Goal: Information Seeking & Learning: Check status

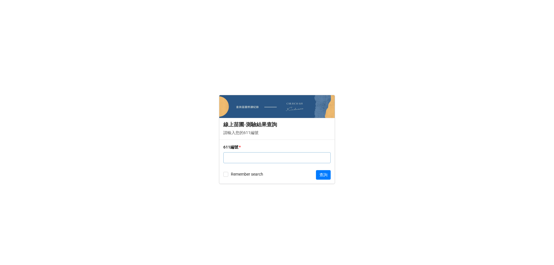
click at [253, 158] on input "text" at bounding box center [276, 157] width 107 height 11
click at [188, 46] on form "線上苗圃-測驗結果查詢 請輸入您的611編號 611編號 * Remember search 查詢" at bounding box center [277, 139] width 554 height 242
drag, startPoint x: 222, startPoint y: 124, endPoint x: 283, endPoint y: 121, distance: 60.9
click at [283, 121] on div "線上苗圃-測驗結果查詢 請輸入您的611編號" at bounding box center [276, 129] width 115 height 22
copy div "線上苗圃-測驗結果查詢"
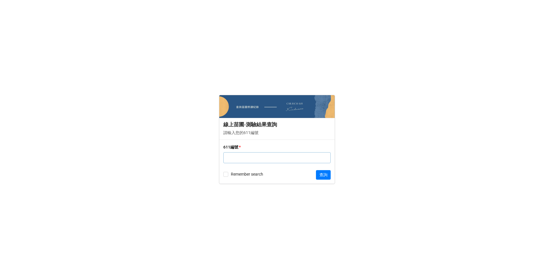
click at [241, 157] on input "text" at bounding box center [276, 157] width 107 height 11
type input "1"
type input "1008769"
click button "查詢" at bounding box center [323, 175] width 15 height 10
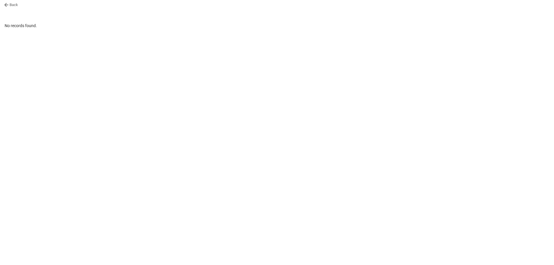
click at [11, 5] on link "Back" at bounding box center [11, 5] width 14 height 6
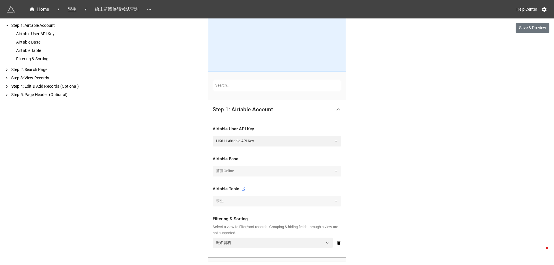
scroll to position [87, 0]
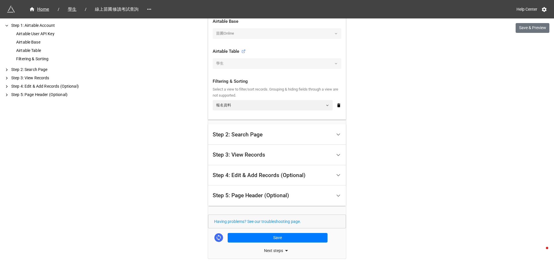
click at [249, 132] on div "Step 2: Search Page" at bounding box center [238, 135] width 50 height 6
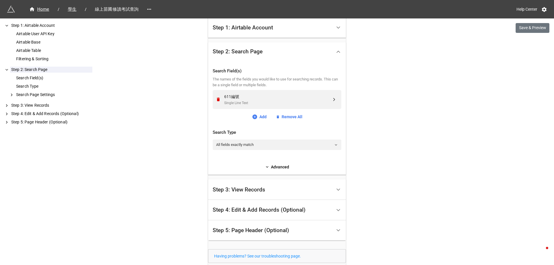
scroll to position [114, 0]
click at [253, 193] on div "Step 3: View Records" at bounding box center [272, 189] width 119 height 14
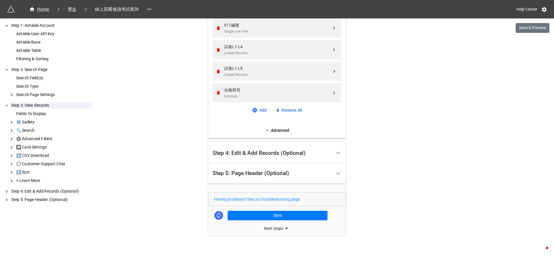
click at [252, 152] on div "Step 4: Edit & Add Records (Optional)" at bounding box center [259, 153] width 93 height 6
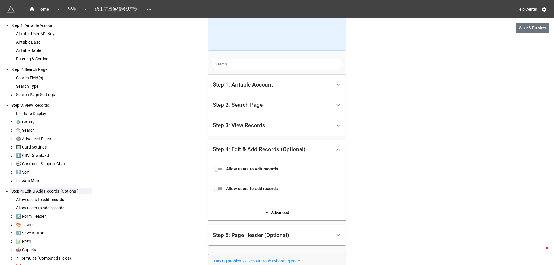
drag, startPoint x: 164, startPoint y: 85, endPoint x: 176, endPoint y: 36, distance: 50.2
click at [165, 85] on div "Home / 學生 / 線上苗圃修讀考試查詢 Help Center Save & Preview How to Setup Step 1: Airtable…" at bounding box center [277, 134] width 554 height 383
click at [256, 86] on div "Step 1: Airtable Account" at bounding box center [243, 85] width 60 height 6
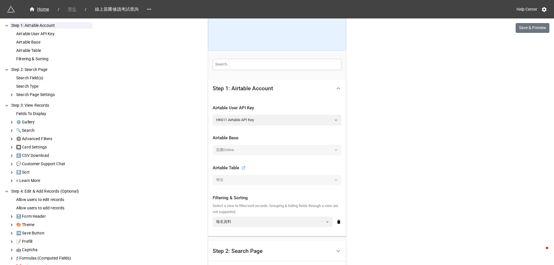
click at [70, 9] on span "學生" at bounding box center [72, 9] width 16 height 7
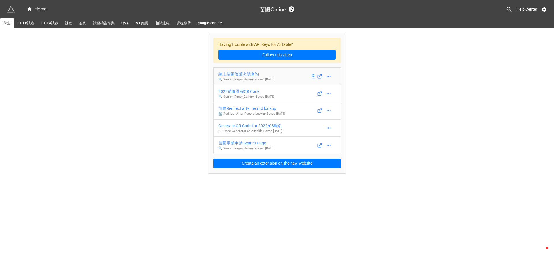
click at [250, 72] on div "線上苗圃修讀考試查詢" at bounding box center [246, 74] width 56 height 6
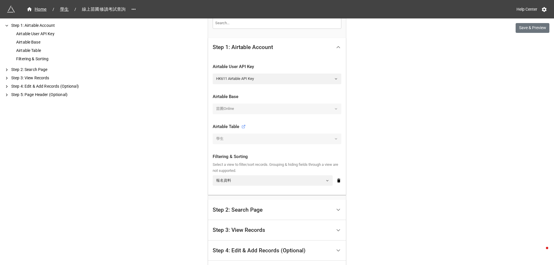
scroll to position [115, 0]
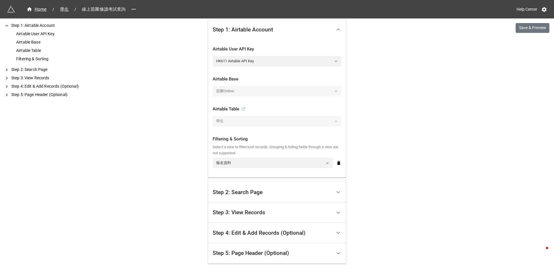
click at [243, 110] on icon at bounding box center [243, 109] width 3 height 3
click at [533, 32] on button "Save & Preview" at bounding box center [532, 28] width 34 height 10
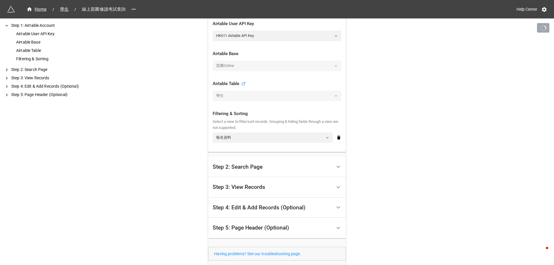
scroll to position [195, 0]
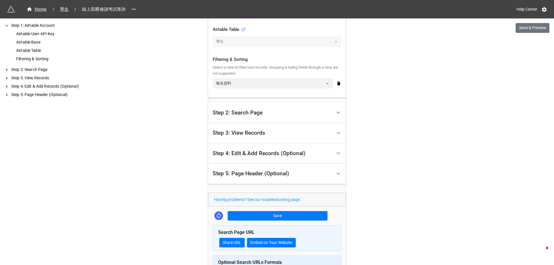
click at [264, 113] on div "Step 2: Search Page" at bounding box center [272, 113] width 119 height 14
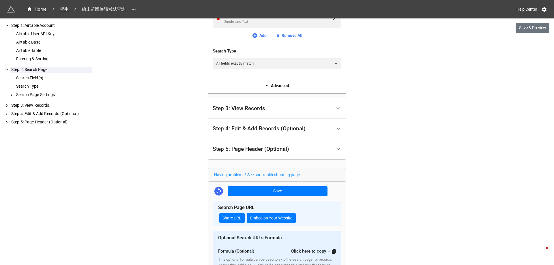
scroll to position [175, 0]
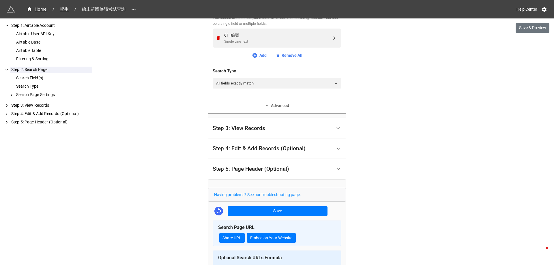
click at [278, 105] on link "Advanced" at bounding box center [277, 105] width 129 height 6
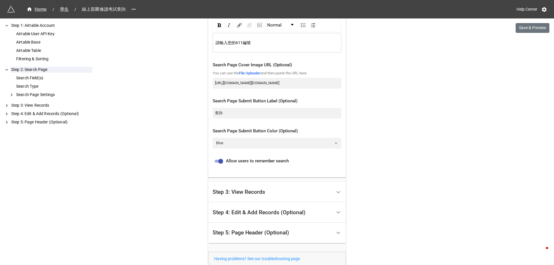
scroll to position [319, 0]
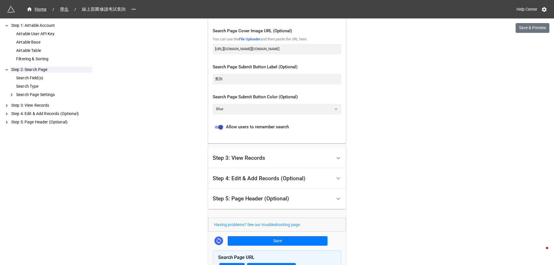
click at [273, 155] on div "Step 3: View Records" at bounding box center [272, 158] width 119 height 14
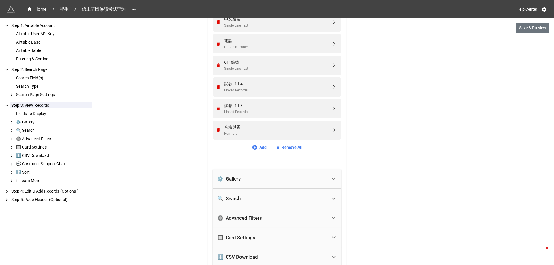
scroll to position [233, 0]
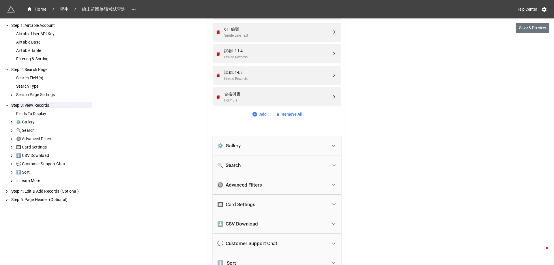
click at [275, 140] on div "⚙️ Gallery" at bounding box center [272, 145] width 110 height 13
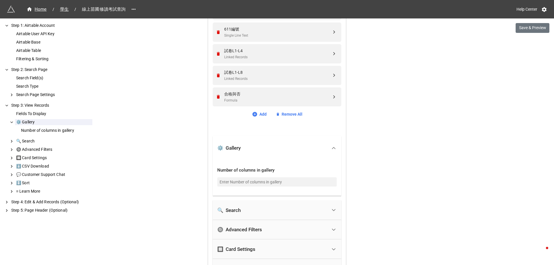
click at [272, 209] on div "🔍 Search" at bounding box center [272, 210] width 110 height 13
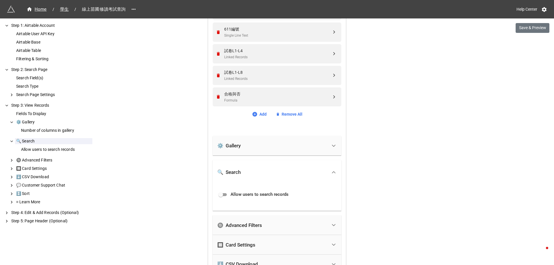
click at [272, 231] on div "🔘 Advanced Filters" at bounding box center [272, 225] width 110 height 13
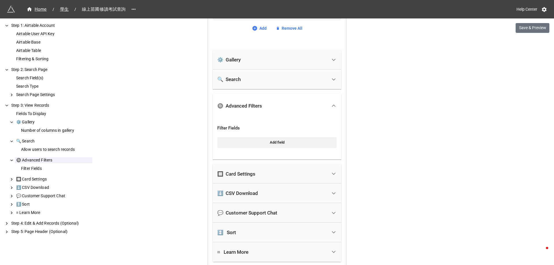
scroll to position [319, 0]
click at [268, 171] on div "🔲 Card Settings" at bounding box center [272, 173] width 110 height 13
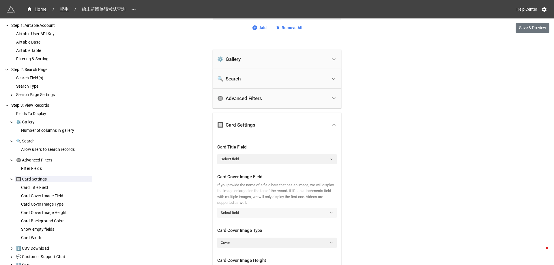
click at [271, 216] on link "Select field" at bounding box center [276, 213] width 119 height 10
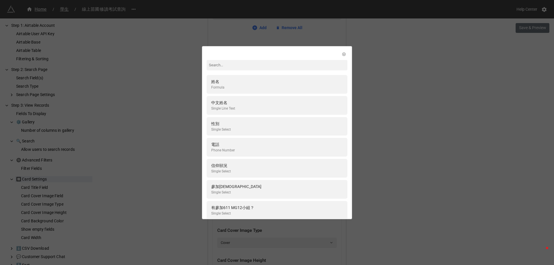
click at [394, 187] on div "姓名 Formula 中文姓名 Single Line Text 性別 Single Select 電話 Phone Number 信仰狀況 Single S…" at bounding box center [277, 132] width 554 height 265
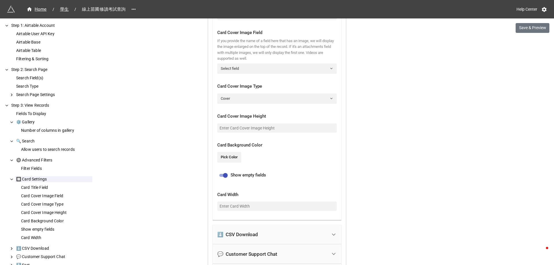
scroll to position [521, 0]
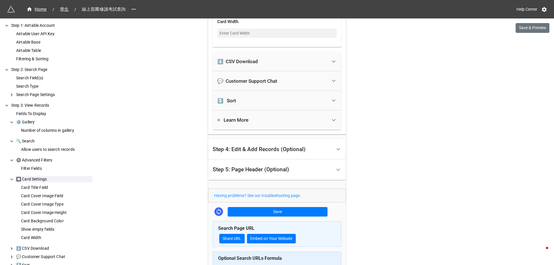
click at [269, 147] on div "Step 4: Edit & Add Records (Optional)" at bounding box center [259, 150] width 93 height 6
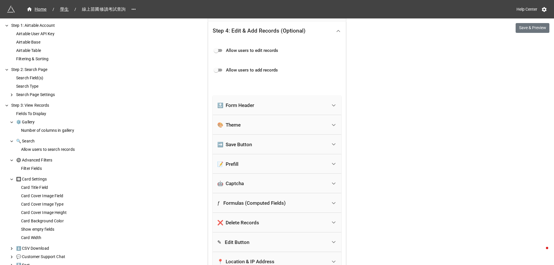
click at [265, 103] on div "🔝 Form Header" at bounding box center [272, 105] width 110 height 13
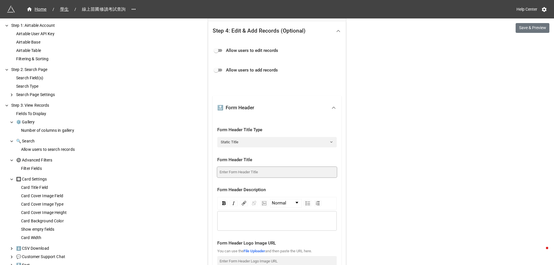
click at [265, 176] on input at bounding box center [276, 172] width 119 height 10
type input "v"
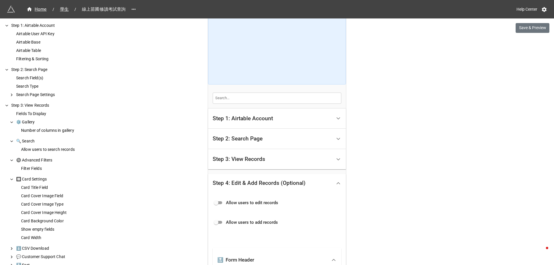
scroll to position [0, 0]
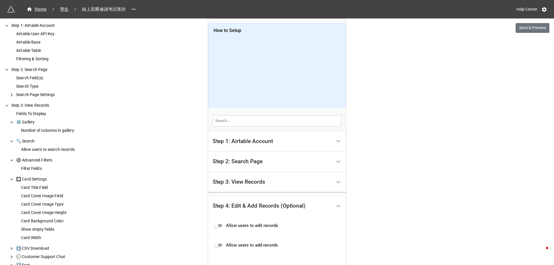
type input "線上苗圃修讀查詢"
click at [269, 160] on div "Step 2: Search Page" at bounding box center [272, 162] width 119 height 14
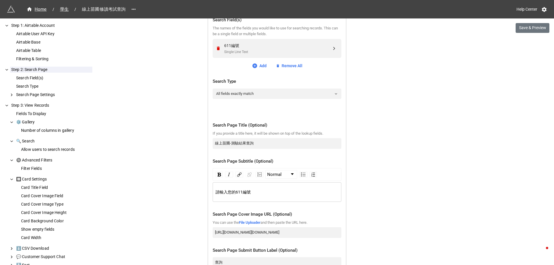
scroll to position [202, 0]
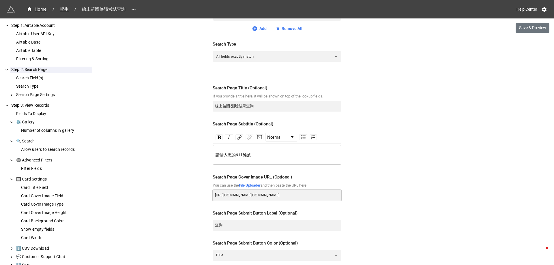
click at [272, 197] on input "https://storage.googleapis.com/app-store-81d55.appspot.com/user-attachments%2Fl…" at bounding box center [277, 195] width 129 height 10
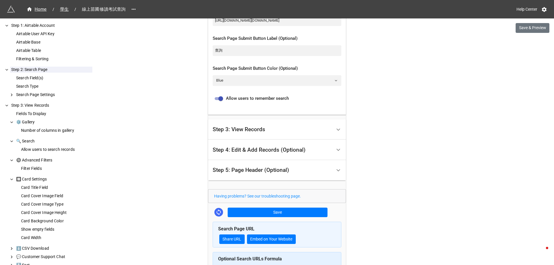
click at [272, 152] on div "Step 4: Edit & Add Records (Optional)" at bounding box center [259, 150] width 93 height 6
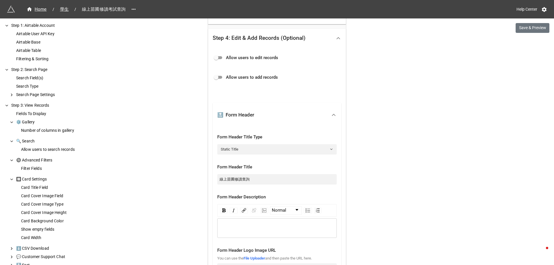
scroll to position [226, 0]
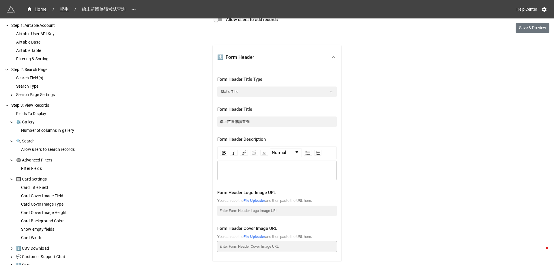
click at [279, 243] on input at bounding box center [276, 246] width 119 height 10
click at [289, 210] on input at bounding box center [276, 211] width 119 height 10
paste input "https://storage.googleapis.com/app-store-81d55.appspot.com/user-attachments%2Fl…"
type input "https://storage.googleapis.com/app-store-81d55.appspot.com/user-attachments%2Fl…"
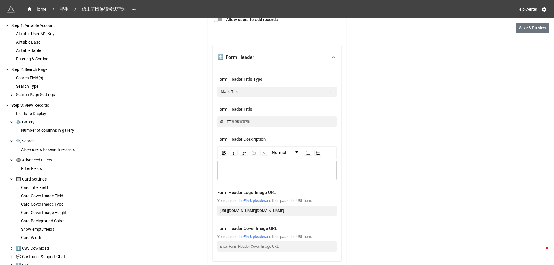
click at [373, 205] on div "Home / 學生 / 線上苗圃修讀考試查詢 Help Center Save & Preview How to Setup Step 1: Airtable…" at bounding box center [277, 222] width 554 height 897
click at [533, 28] on button "Save & Preview" at bounding box center [532, 28] width 34 height 10
click at [262, 213] on input "https://storage.googleapis.com/app-store-81d55.appspot.com/user-attachments%2Fl…" at bounding box center [276, 211] width 119 height 10
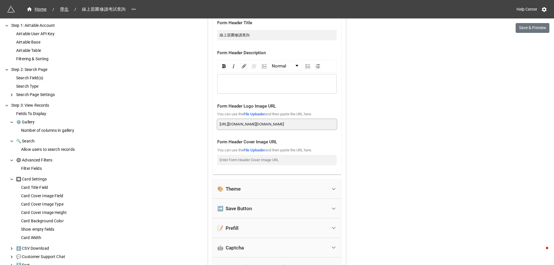
scroll to position [370, 0]
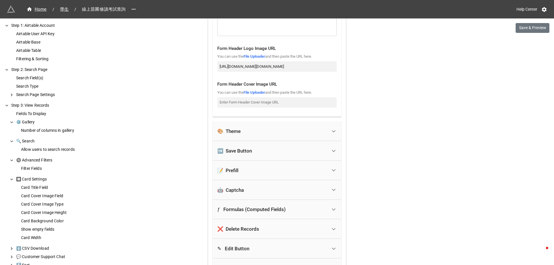
click at [302, 130] on div "🎨 Theme" at bounding box center [272, 131] width 110 height 13
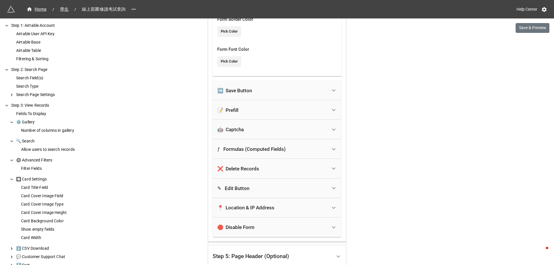
scroll to position [427, 0]
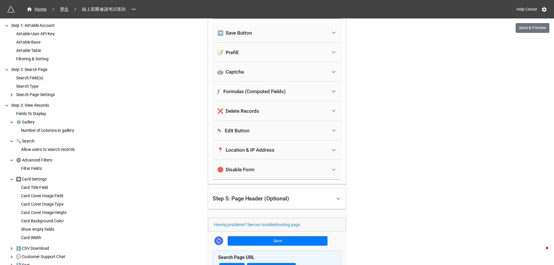
click at [317, 197] on div "Step 5: Page Header (Optional)" at bounding box center [272, 199] width 119 height 14
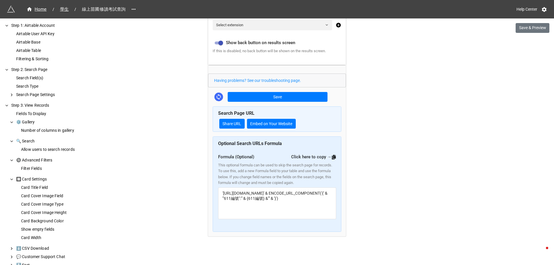
scroll to position [175, 0]
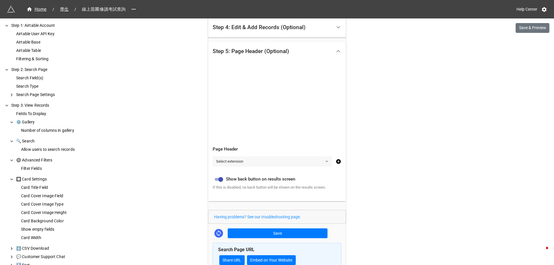
click at [301, 164] on link "Select extension" at bounding box center [272, 161] width 119 height 10
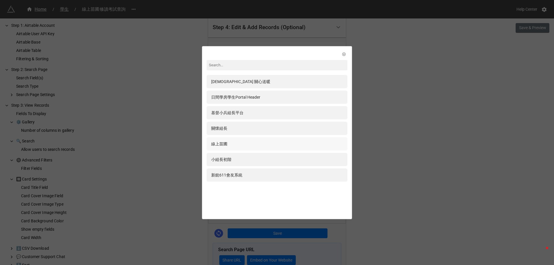
click at [304, 141] on div "線上苗圃" at bounding box center [277, 144] width 132 height 6
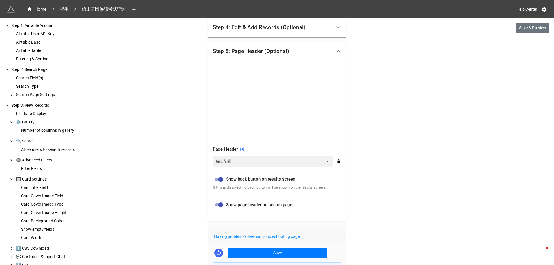
click at [383, 195] on div "Home / 學生 / 線上苗圃修讀考試查詢 Help Center Save & Preview How to Setup Step 1: Airtable…" at bounding box center [277, 123] width 554 height 596
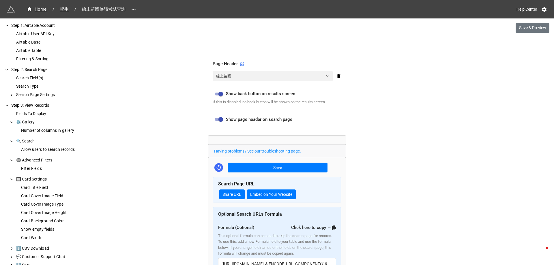
scroll to position [262, 0]
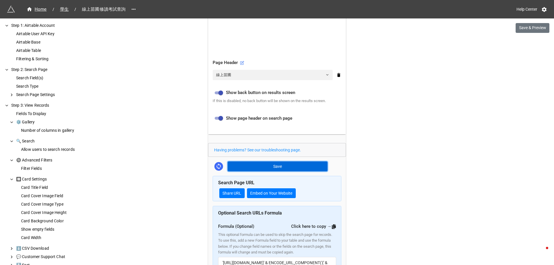
drag, startPoint x: 271, startPoint y: 167, endPoint x: 235, endPoint y: 186, distance: 40.3
click at [271, 168] on button "Save" at bounding box center [278, 167] width 100 height 10
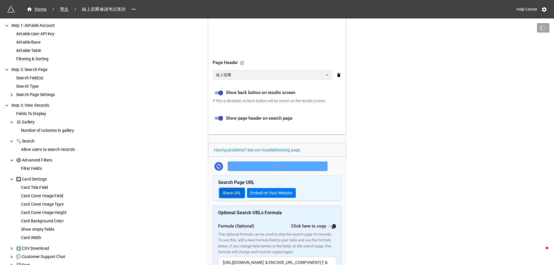
click at [233, 196] on link "Share URL" at bounding box center [231, 193] width 25 height 10
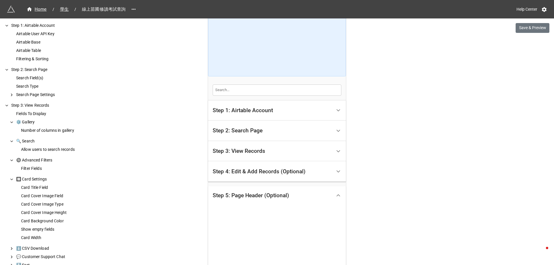
scroll to position [0, 0]
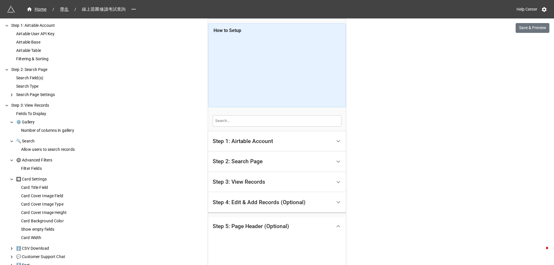
click at [333, 209] on div "Step 4: Edit & Add Records (Optional)" at bounding box center [277, 202] width 138 height 20
click at [289, 164] on div "Step 2: Search Page" at bounding box center [272, 162] width 119 height 14
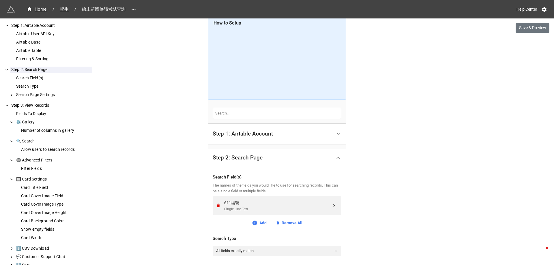
scroll to position [29, 0]
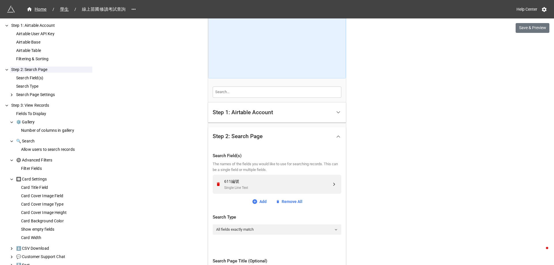
click at [254, 201] on icon at bounding box center [254, 201] width 5 height 5
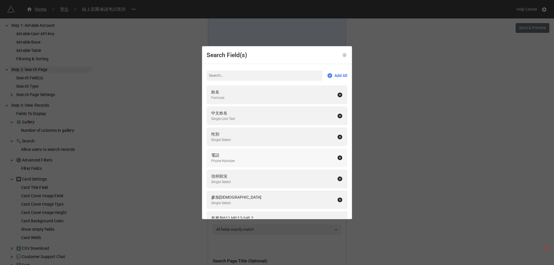
click at [259, 155] on div "電話 Phone Number" at bounding box center [274, 158] width 126 height 12
click at [370, 164] on div "Search Field(s) Add All 姓名 Formula 中文姓名 Single Line Text 性別 Single Select 信仰狀況 …" at bounding box center [277, 132] width 554 height 265
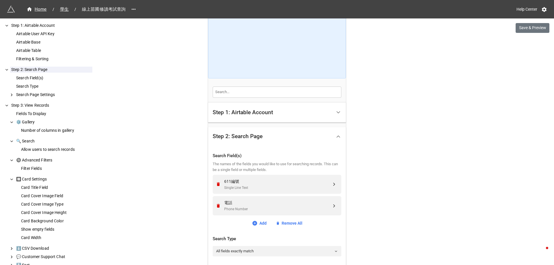
click at [263, 112] on div "Step 1: Airtable Account" at bounding box center [243, 113] width 60 height 6
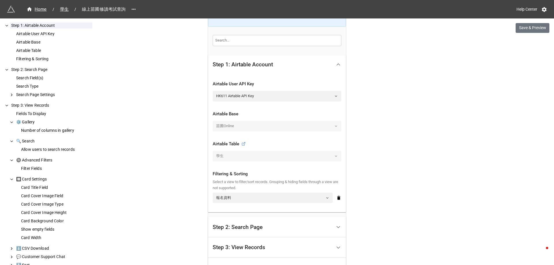
scroll to position [173, 0]
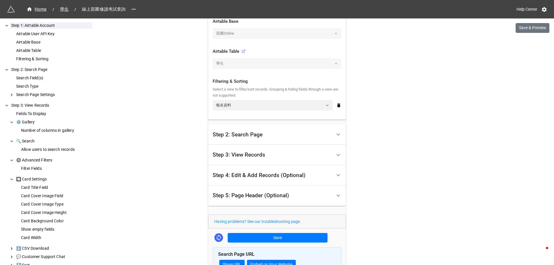
click at [258, 128] on div "Step 2: Search Page" at bounding box center [272, 135] width 119 height 14
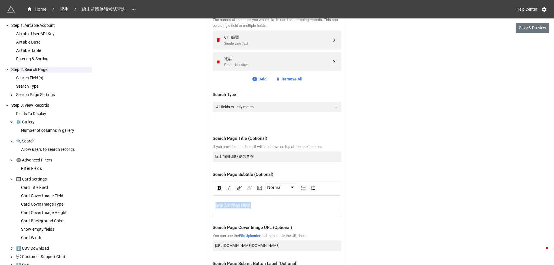
drag, startPoint x: 258, startPoint y: 205, endPoint x: 186, endPoint y: 198, distance: 72.4
click at [186, 198] on div "Home / 學生 / 線上苗圃修讀考試查詢 Help Center Save & Preview How to Setup Step 1: Airtable…" at bounding box center [277, 216] width 554 height 779
click at [433, 168] on div "Home / 學生 / 線上苗圃修讀考試查詢 Help Center Save & Preview How to Setup Step 1: Airtable…" at bounding box center [277, 216] width 554 height 779
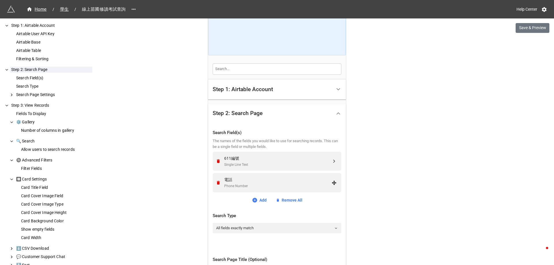
scroll to position [58, 0]
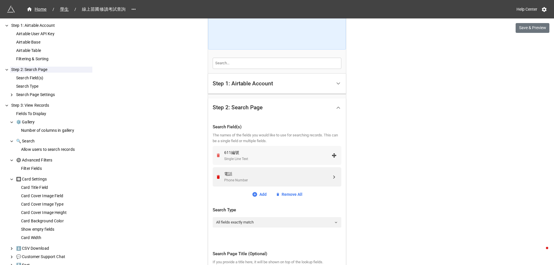
click at [217, 156] on icon "Remove" at bounding box center [218, 156] width 3 height 4
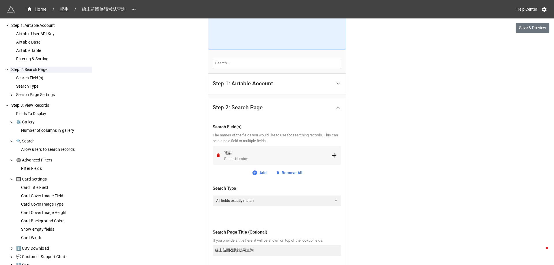
click at [282, 153] on div "電話" at bounding box center [277, 152] width 107 height 6
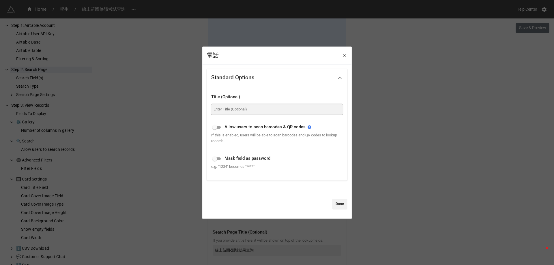
click at [241, 110] on input at bounding box center [277, 109] width 132 height 10
type input "請輸入您的電話"
click at [335, 206] on link "Done" at bounding box center [339, 204] width 15 height 10
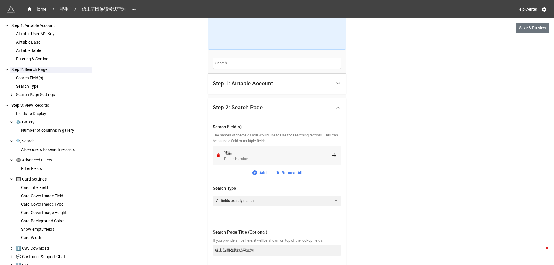
click at [269, 154] on div "電話" at bounding box center [277, 152] width 107 height 6
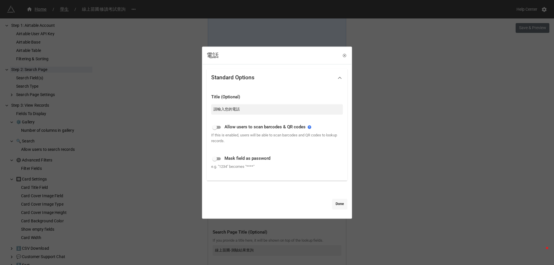
click at [332, 202] on link "Done" at bounding box center [339, 204] width 15 height 10
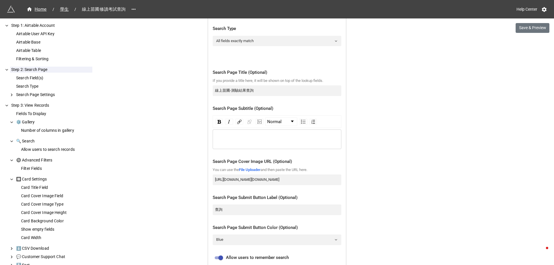
scroll to position [231, 0]
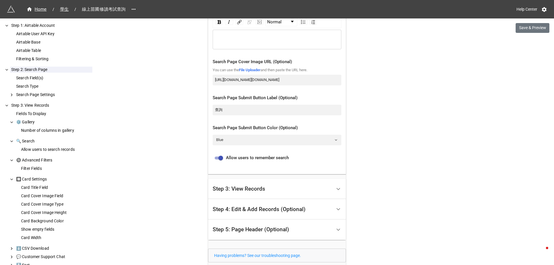
click at [290, 189] on div "Step 3: View Records" at bounding box center [272, 189] width 119 height 14
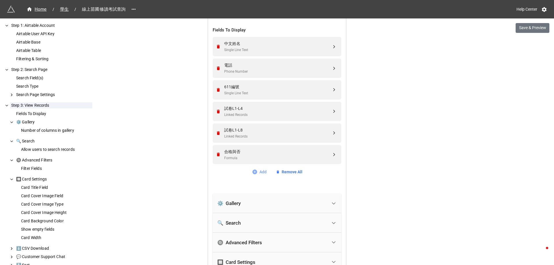
click at [255, 172] on icon at bounding box center [254, 172] width 5 height 5
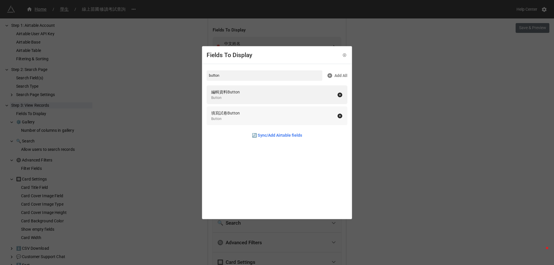
type input "button"
click at [245, 114] on div "填寫試卷Button Button" at bounding box center [274, 116] width 126 height 12
click at [410, 148] on div "Fields To Display button Add All 編輯資料Button Button 🔄 Sync/Add Airtable fields" at bounding box center [277, 132] width 554 height 265
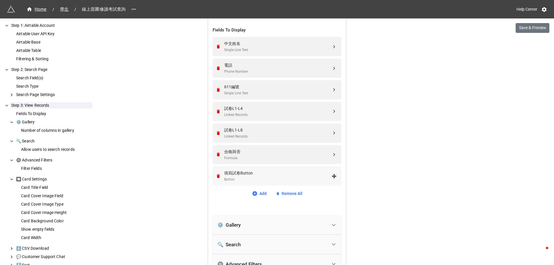
click at [250, 174] on div "填寫試卷Button" at bounding box center [277, 173] width 107 height 6
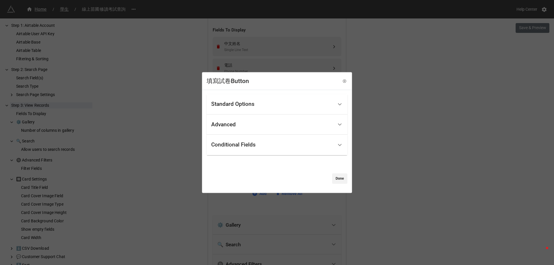
click at [237, 125] on div "Advanced" at bounding box center [272, 125] width 122 height 14
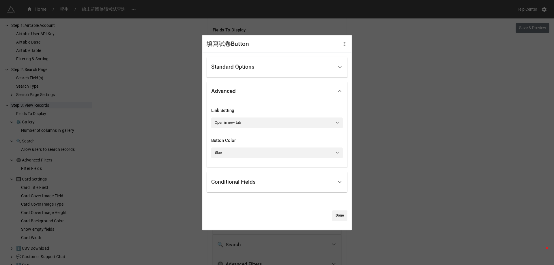
click at [336, 214] on link "Done" at bounding box center [339, 216] width 15 height 10
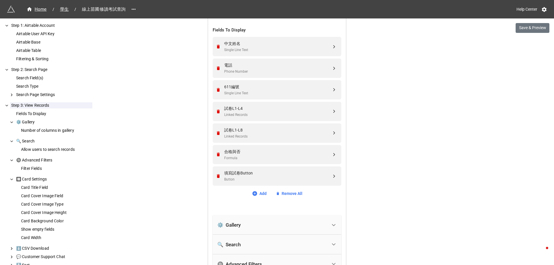
click at [382, 169] on div "Home / 學生 / 線上苗圃修讀考試查詢 Help Center Save & Preview How to Setup Step 1: Airtable…" at bounding box center [277, 223] width 554 height 797
click at [217, 177] on icon "Remove" at bounding box center [218, 176] width 3 height 4
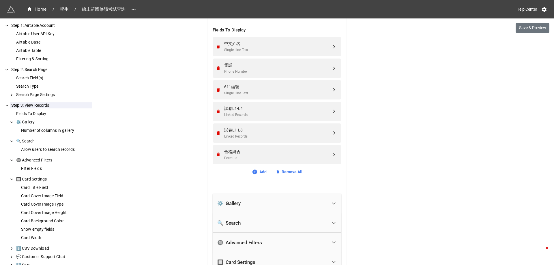
click at [426, 192] on div "Home / 學生 / 線上苗圃修讀考試查詢 Help Center Save & Preview How to Setup Step 1: Airtable…" at bounding box center [277, 212] width 554 height 775
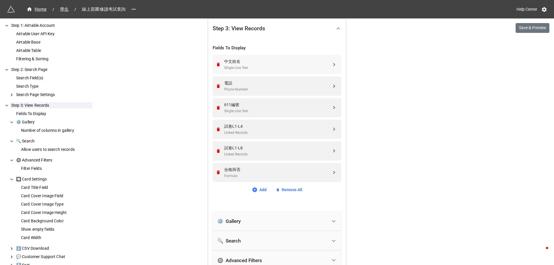
scroll to position [60, 0]
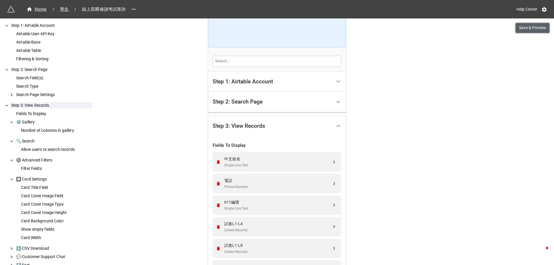
click at [539, 26] on button "Save & Preview" at bounding box center [532, 28] width 34 height 10
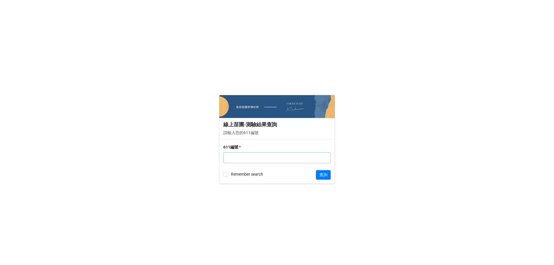
click at [258, 157] on input "text" at bounding box center [276, 157] width 107 height 11
paste input "1013843"
type input "1013843"
click at [319, 175] on button "查詢" at bounding box center [323, 175] width 15 height 10
click at [266, 155] on input "text" at bounding box center [276, 157] width 107 height 11
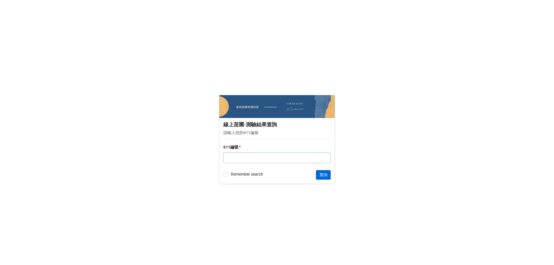
paste input "1001628"
type input "1001628"
click at [323, 175] on button "查詢" at bounding box center [323, 175] width 15 height 10
click at [270, 158] on input "text" at bounding box center [276, 157] width 107 height 11
paste input "1001628"
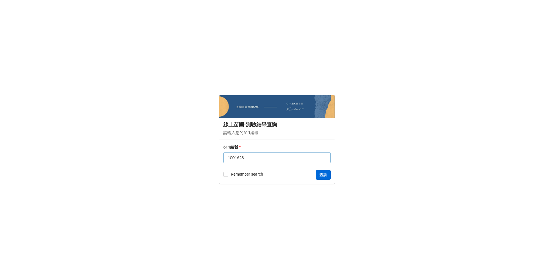
type input "1001628"
click at [326, 173] on button "查詢" at bounding box center [323, 175] width 15 height 10
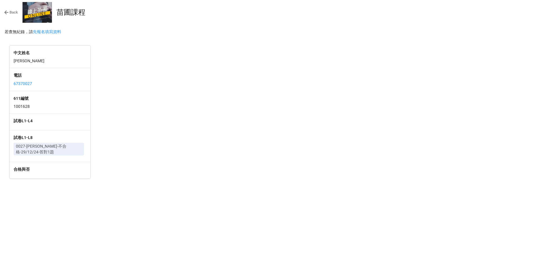
click at [151, 113] on div at bounding box center [141, 112] width 86 height 133
click at [37, 154] on p "0027-莫炳章-不合格-29/12/24-答對1題" at bounding box center [49, 149] width 66 height 12
click at [43, 150] on p "0027-莫炳章-不合格-29/12/24-答對1題" at bounding box center [49, 149] width 66 height 12
click at [47, 177] on div "合格與否" at bounding box center [50, 170] width 81 height 17
drag, startPoint x: 54, startPoint y: 149, endPoint x: 46, endPoint y: 173, distance: 24.8
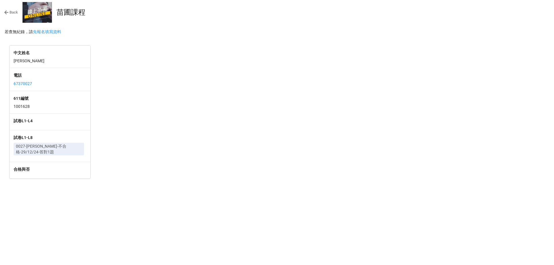
click at [53, 151] on p "0027-莫炳章-不合格-29/12/24-答對1題" at bounding box center [49, 149] width 66 height 12
click at [46, 174] on div "合格與否" at bounding box center [50, 170] width 73 height 8
drag, startPoint x: 48, startPoint y: 154, endPoint x: 48, endPoint y: 160, distance: 6.4
click at [48, 154] on p "0027-莫炳章-不合格-29/12/24-答對1題" at bounding box center [49, 149] width 66 height 12
click at [48, 168] on label "合格與否" at bounding box center [50, 169] width 73 height 6
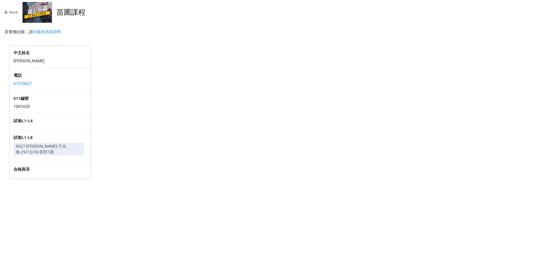
click at [271, 112] on div at bounding box center [231, 112] width 86 height 133
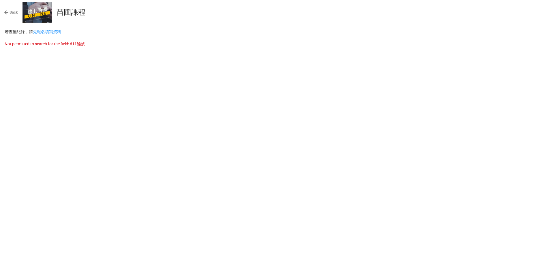
click at [96, 52] on div "Back 苗圃課程 若查無紀錄，請 先報名填寫資料 Not permitted to search for the field: 611編號" at bounding box center [277, 132] width 554 height 265
click at [71, 44] on p "Not permitted to search for the field: 611編號" at bounding box center [277, 44] width 545 height 6
click at [15, 45] on p "Not permitted to search for the field: 611編號" at bounding box center [277, 44] width 545 height 6
click at [12, 13] on link "Back" at bounding box center [11, 13] width 14 height 6
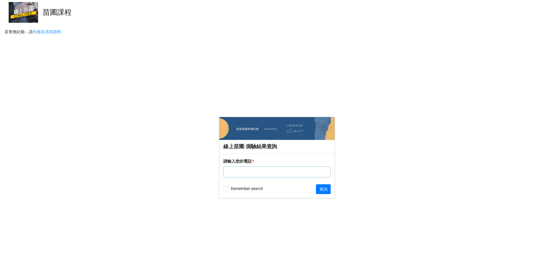
click at [279, 175] on input "text" at bounding box center [276, 171] width 107 height 11
paste input "66760078"
type input "66760078"
click at [316, 187] on button "查詢" at bounding box center [323, 189] width 15 height 10
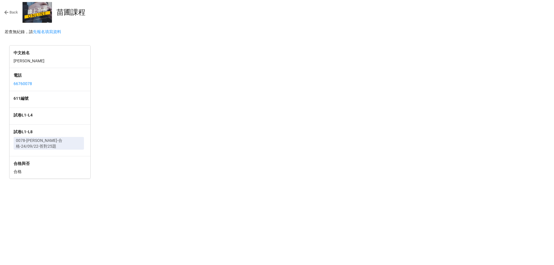
click at [160, 125] on div at bounding box center [141, 112] width 86 height 133
click at [11, 11] on link "Back" at bounding box center [11, 13] width 14 height 6
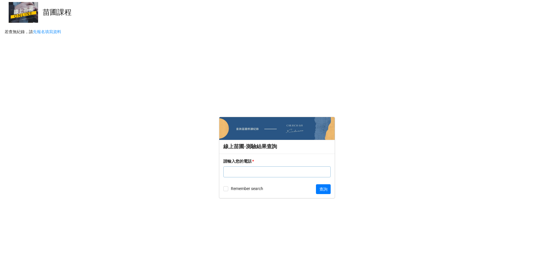
click at [273, 176] on input "text" at bounding box center [276, 171] width 107 height 11
click at [248, 174] on input "text" at bounding box center [276, 171] width 107 height 11
paste input "66760078"
type input "66760078"
click at [325, 187] on button "查詢" at bounding box center [323, 189] width 15 height 10
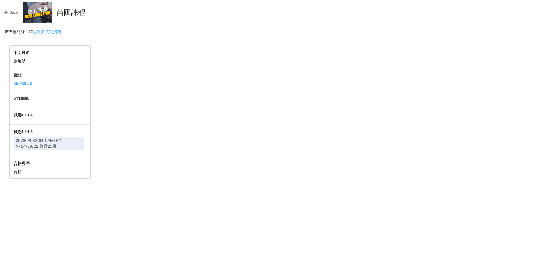
click at [10, 12] on link "Back" at bounding box center [11, 13] width 14 height 6
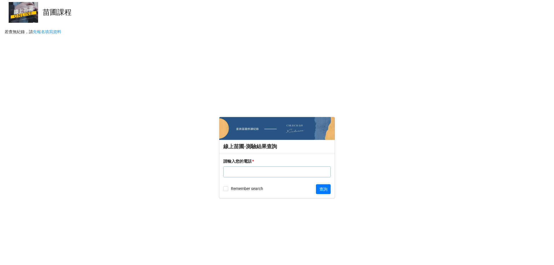
click at [271, 171] on input "text" at bounding box center [276, 171] width 107 height 11
paste input "66760078"
type input "66760078"
click at [323, 191] on button "查詢" at bounding box center [323, 189] width 15 height 10
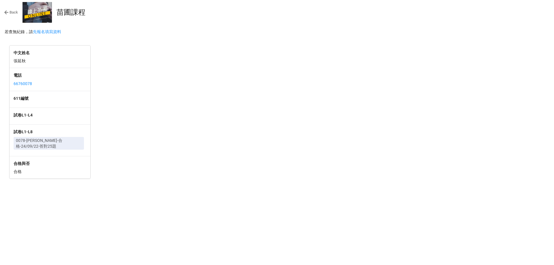
click at [265, 59] on div at bounding box center [231, 112] width 86 height 133
